Goal: Navigation & Orientation: Find specific page/section

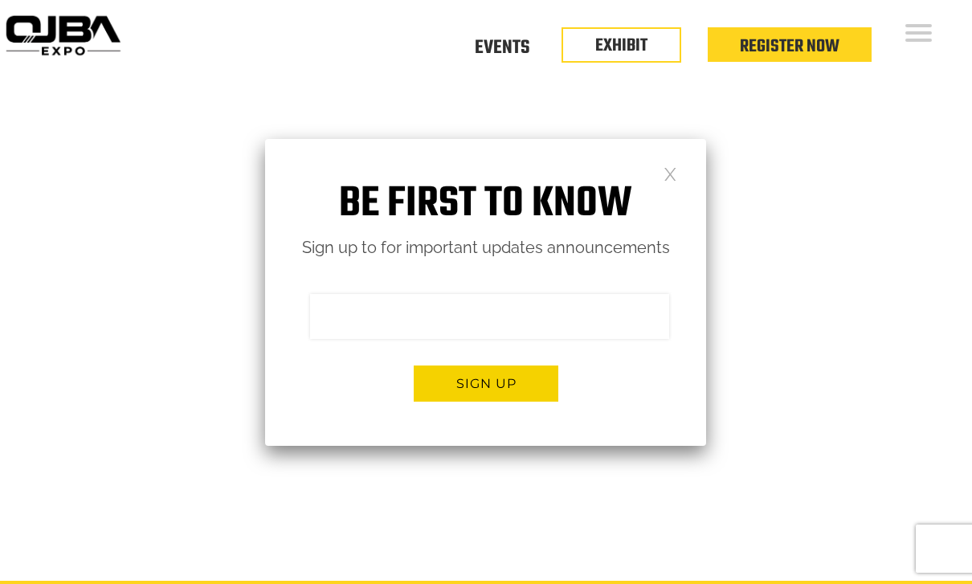
click at [666, 175] on link at bounding box center [671, 173] width 14 height 14
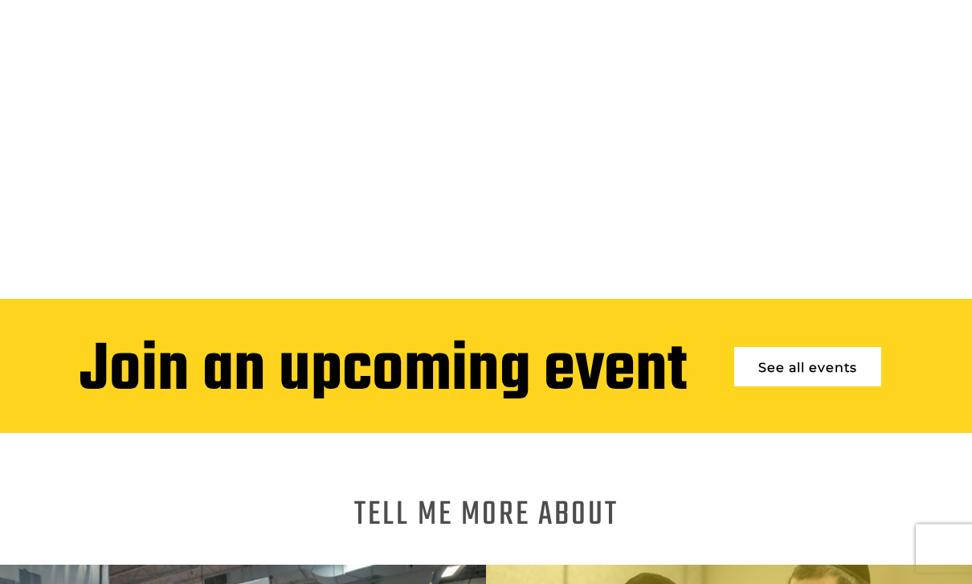
scroll to position [281, 0]
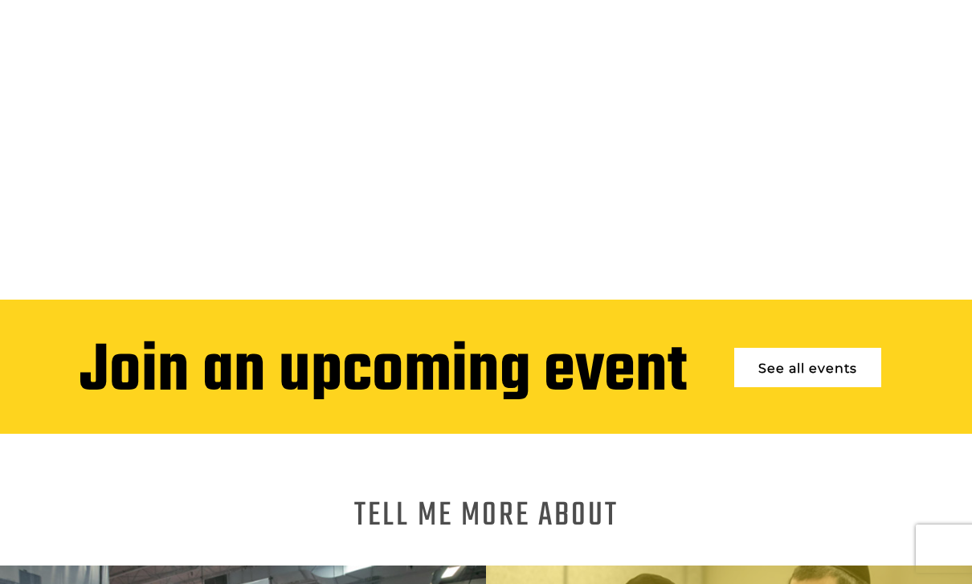
click at [762, 362] on link "See all events" at bounding box center [807, 367] width 147 height 39
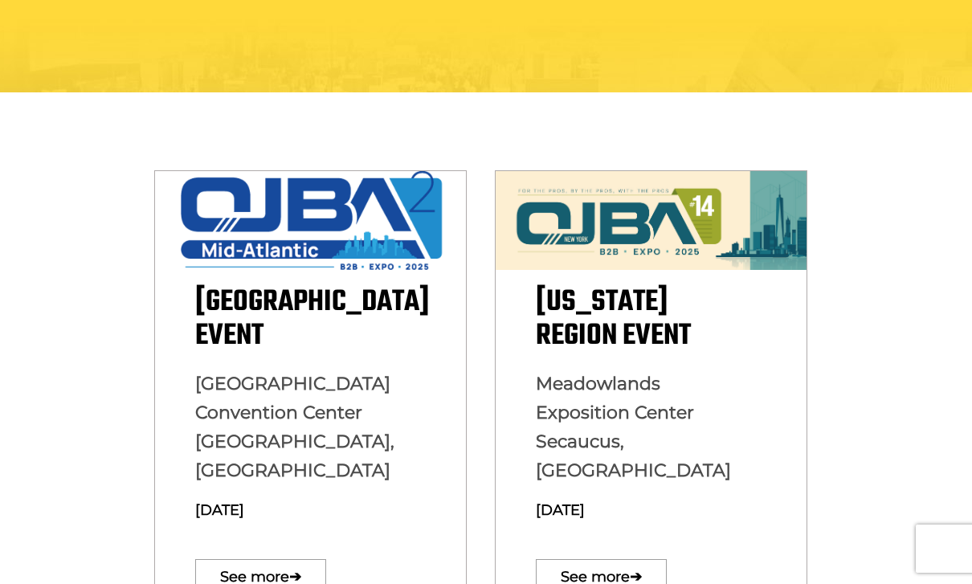
scroll to position [370, 0]
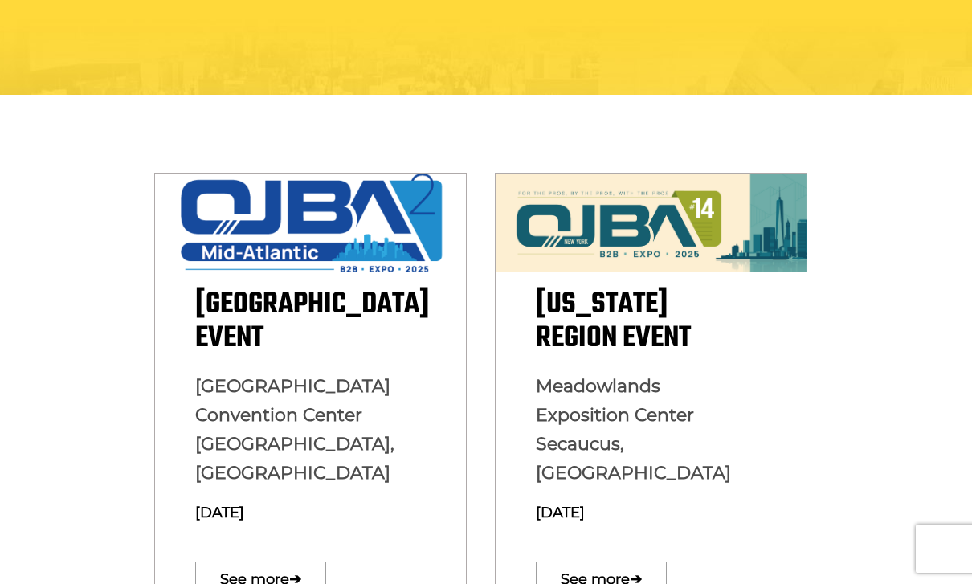
click at [231, 268] on div "[GEOGRAPHIC_DATA] Event [GEOGRAPHIC_DATA] [GEOGRAPHIC_DATA], [GEOGRAPHIC_DATA] …" at bounding box center [310, 397] width 313 height 449
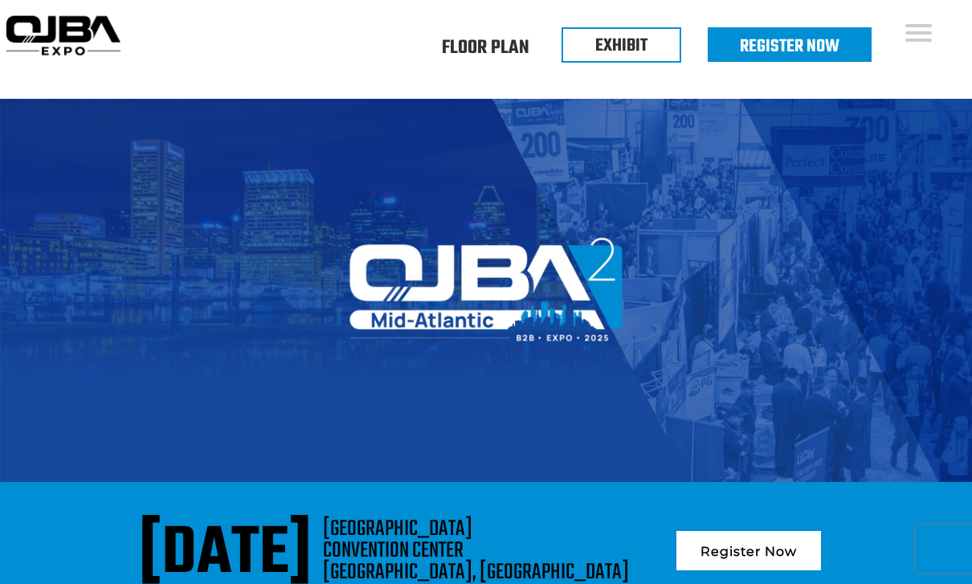
click at [447, 282] on img at bounding box center [486, 290] width 972 height 383
click at [431, 268] on img at bounding box center [486, 290] width 972 height 383
click at [466, 48] on link "Floor Plan" at bounding box center [486, 48] width 88 height 0
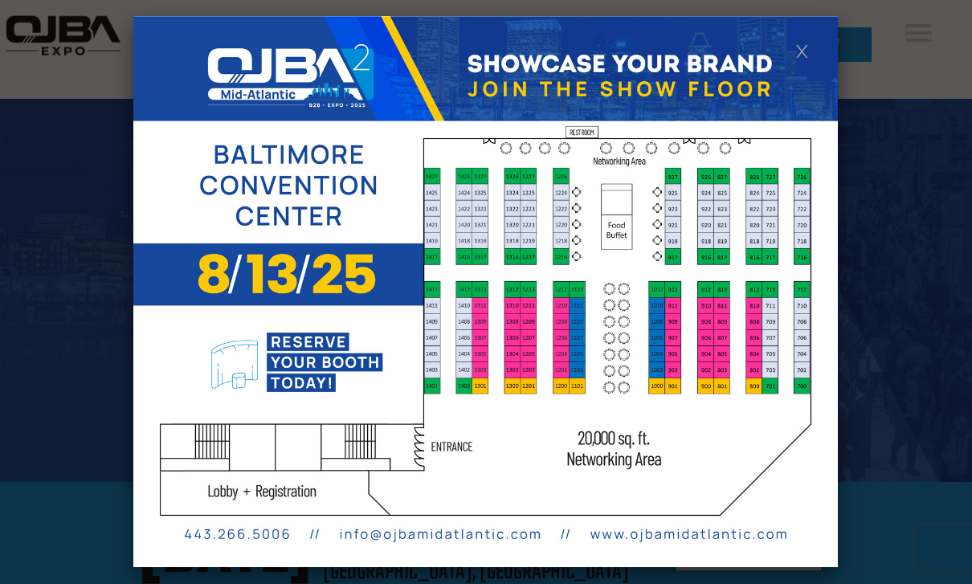
click at [797, 38] on img at bounding box center [485, 291] width 705 height 551
click at [797, 51] on link at bounding box center [802, 50] width 14 height 14
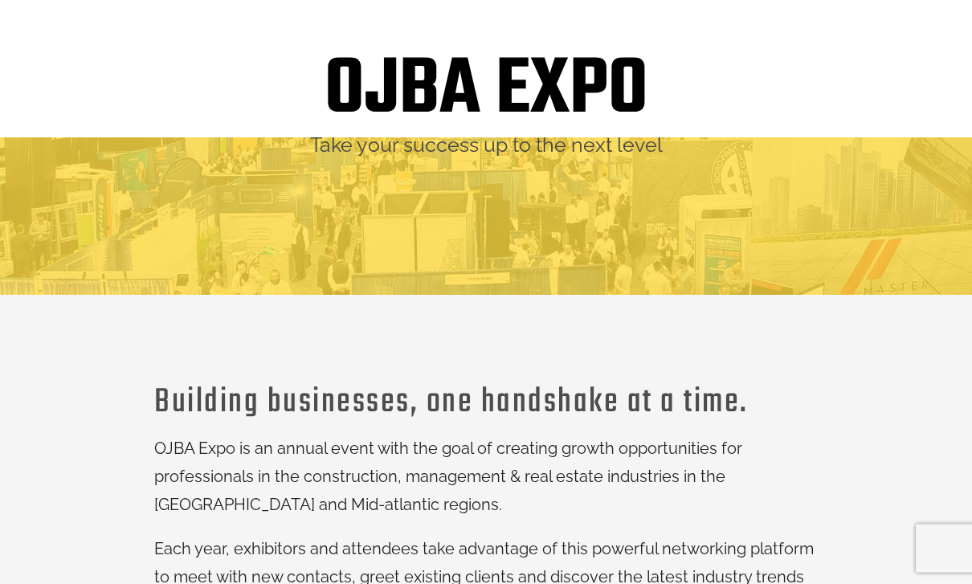
scroll to position [15, 0]
